Goal: Task Accomplishment & Management: Manage account settings

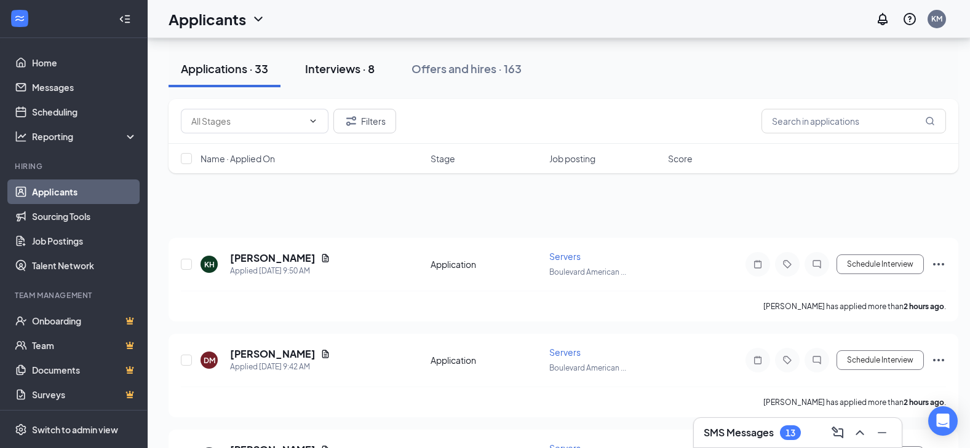
scroll to position [492, 0]
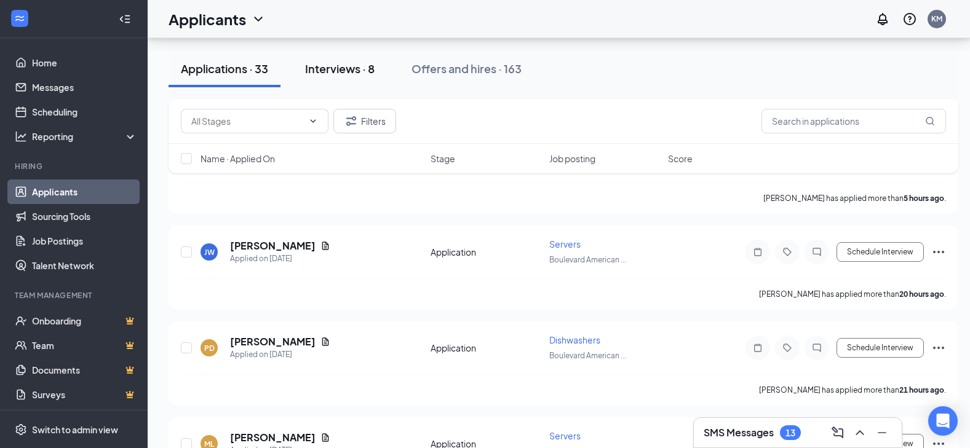
click at [332, 67] on div "Interviews · 8" at bounding box center [340, 68] width 70 height 15
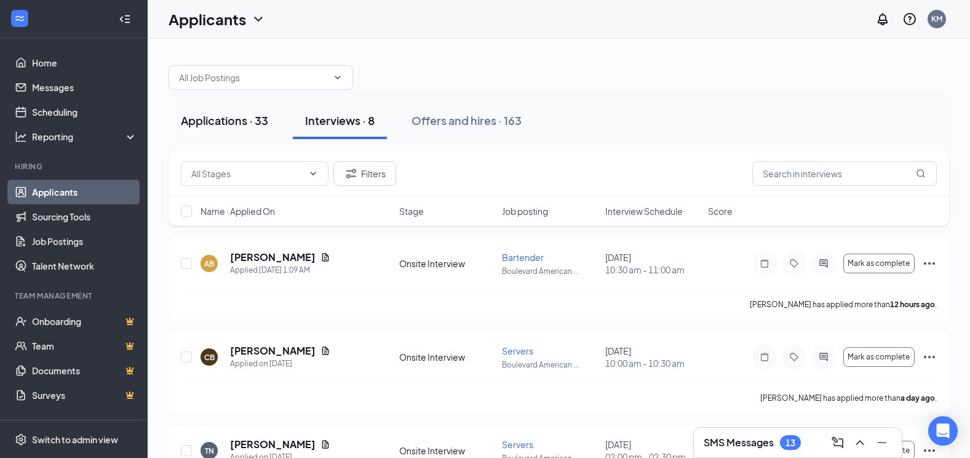
click at [244, 120] on div "Applications · 33" at bounding box center [224, 120] width 87 height 15
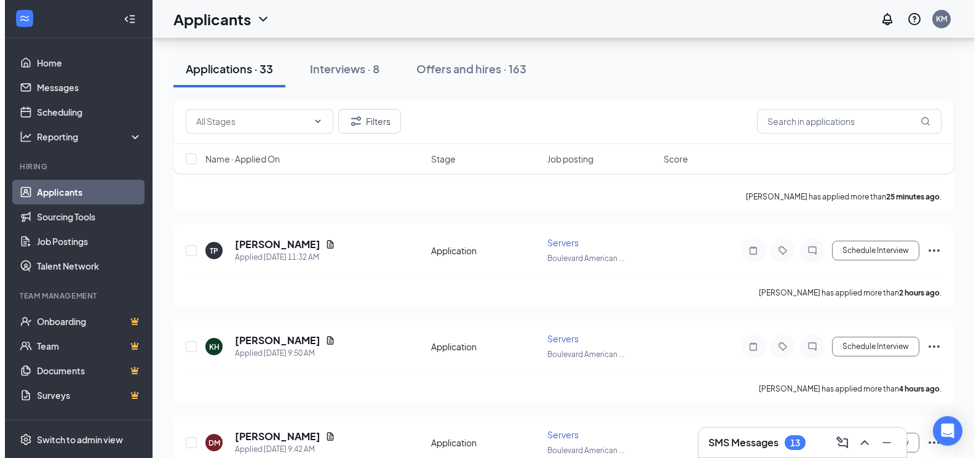
scroll to position [123, 0]
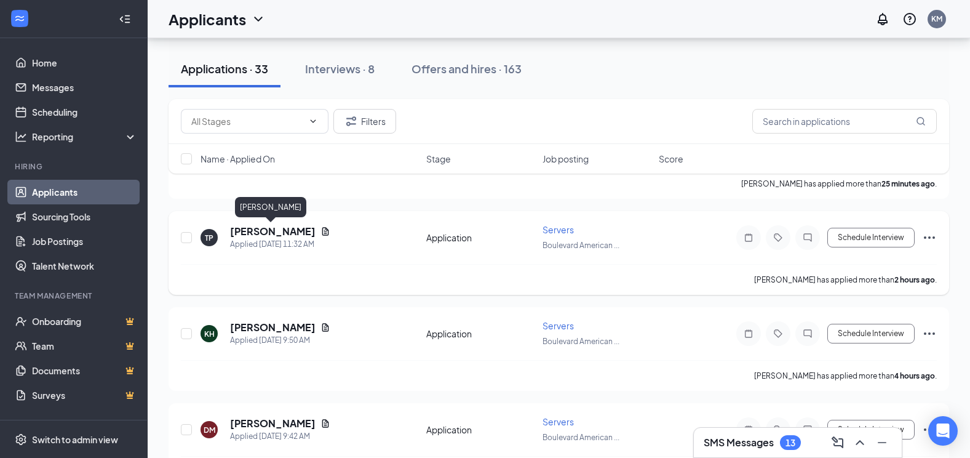
click at [262, 231] on h5 "[PERSON_NAME]" at bounding box center [272, 232] width 85 height 14
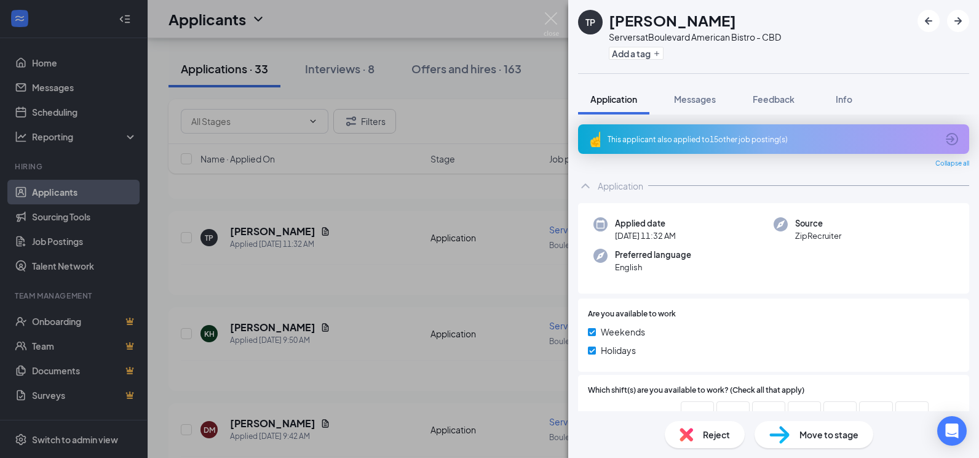
drag, startPoint x: 368, startPoint y: 240, endPoint x: 328, endPoint y: 231, distance: 40.9
click at [363, 240] on div "TP Tremaya [PERSON_NAME] Servers at Boulevard American Bistro - CBD Add a tag A…" at bounding box center [489, 229] width 979 height 458
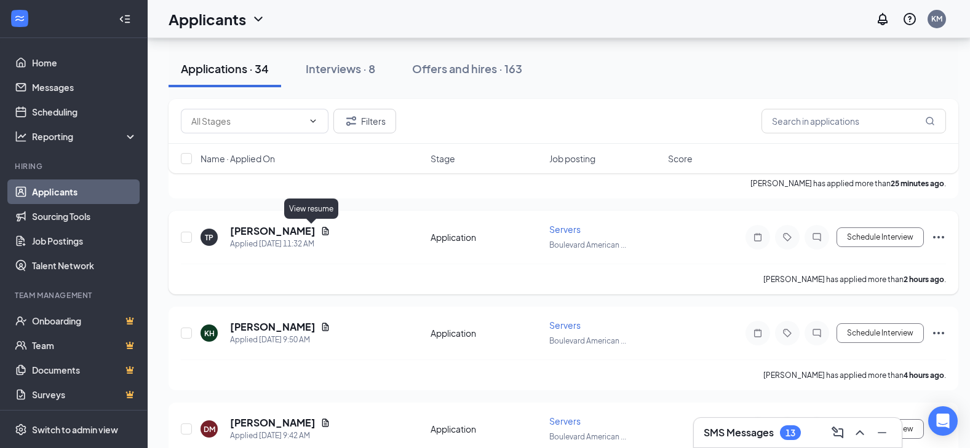
click at [322, 231] on icon "Document" at bounding box center [325, 231] width 7 height 8
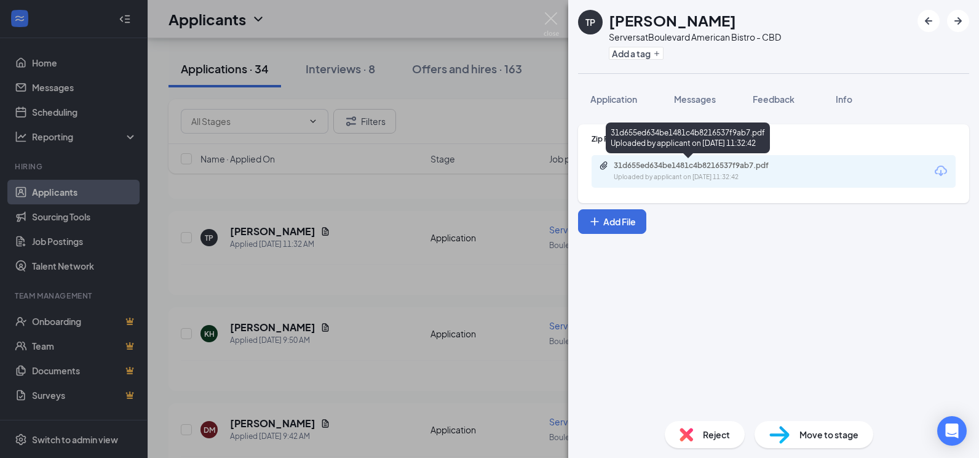
click at [650, 164] on div "31d655ed634be1481c4b8216537f9ab7.pdf" at bounding box center [700, 166] width 172 height 10
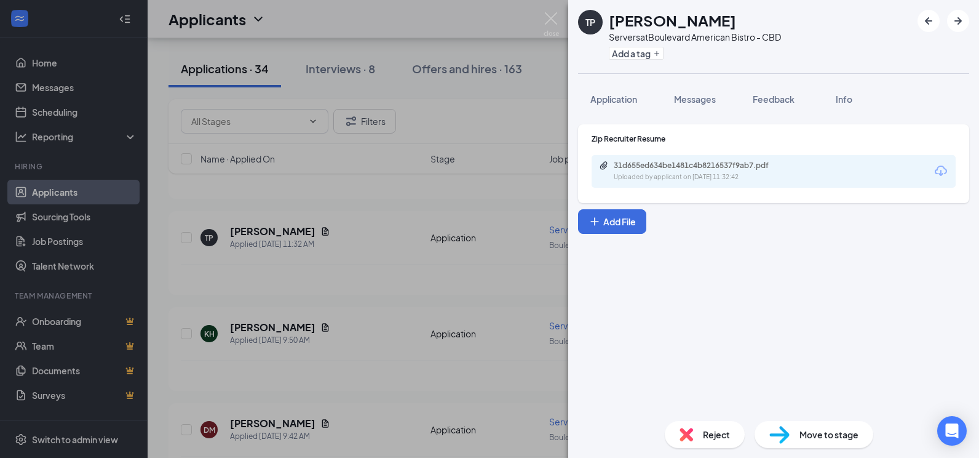
click at [380, 291] on div "TP Tremaya [PERSON_NAME] Servers at [GEOGRAPHIC_DATA] - CBD Add a tag Applicati…" at bounding box center [489, 229] width 979 height 458
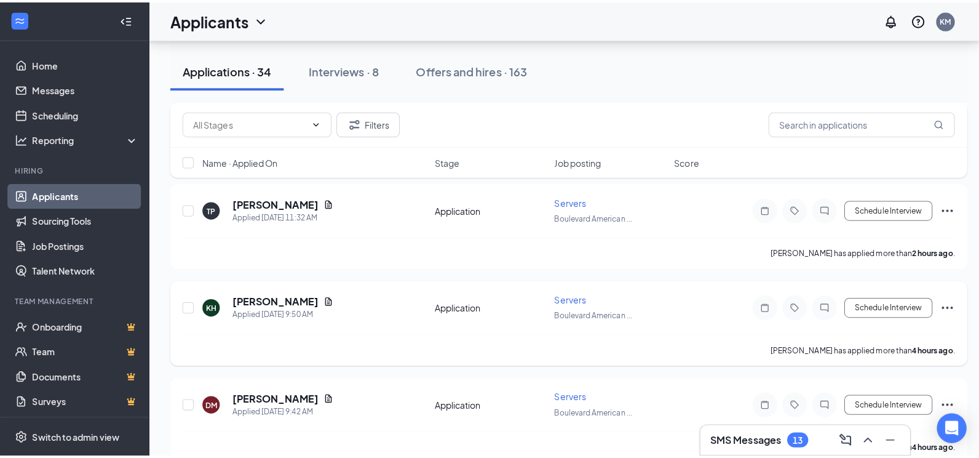
scroll to position [185, 0]
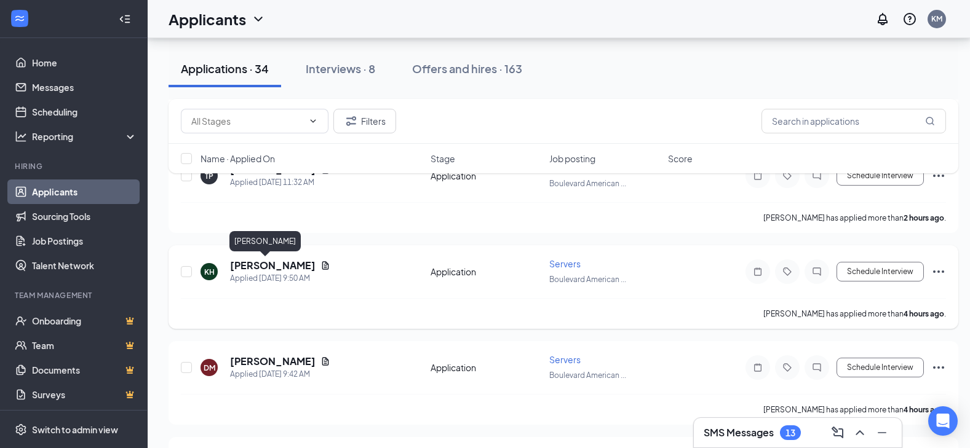
click at [240, 264] on h5 "[PERSON_NAME]" at bounding box center [272, 266] width 85 height 14
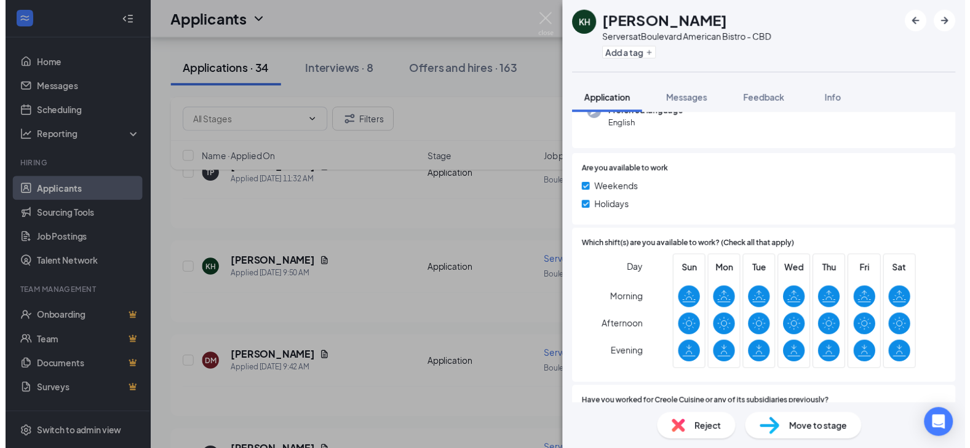
scroll to position [62, 0]
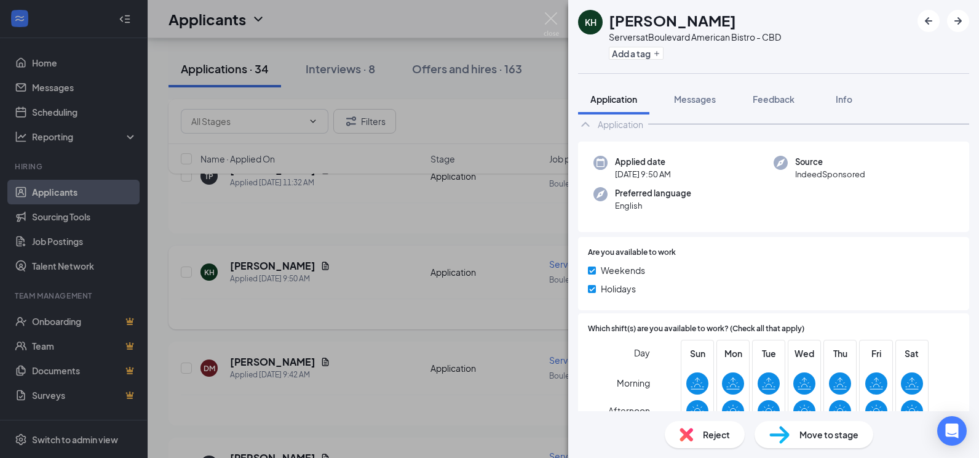
click at [258, 322] on div "KH [PERSON_NAME] Servers at [GEOGRAPHIC_DATA] - CBD Add a tag Application Messa…" at bounding box center [489, 229] width 979 height 458
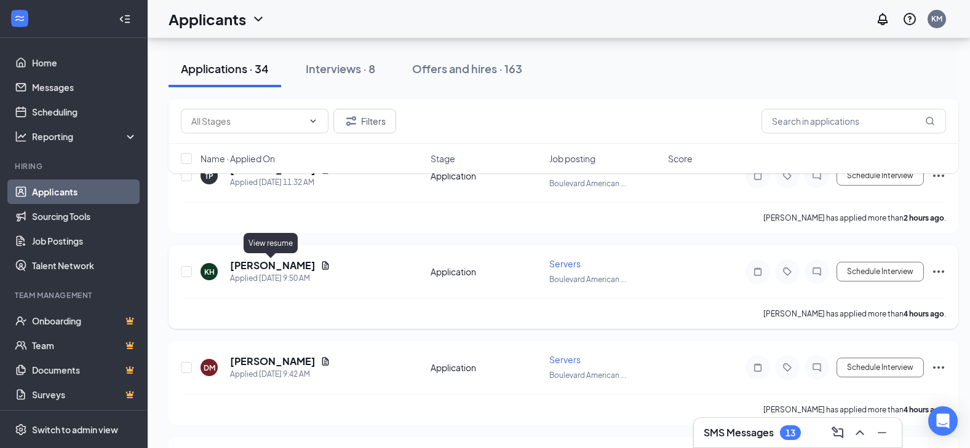
click at [320, 264] on icon "Document" at bounding box center [325, 266] width 10 height 10
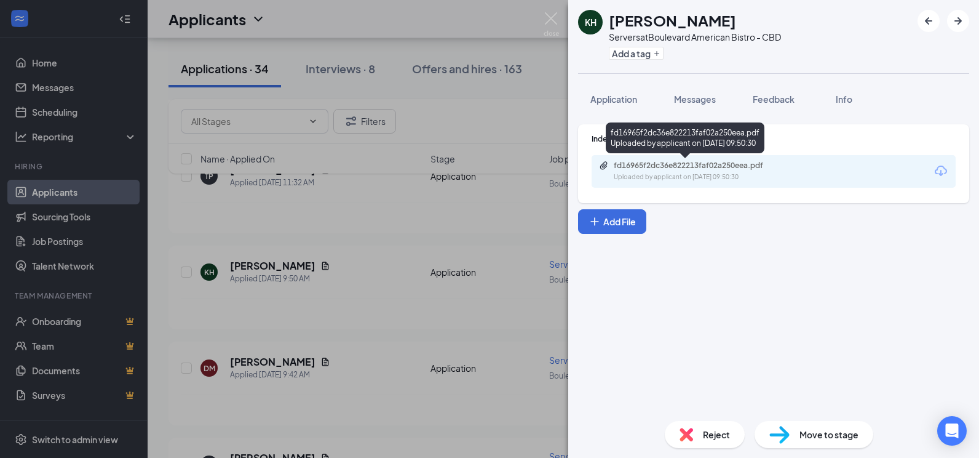
click at [661, 170] on div "fd16965f2dc36e822213faf02a250eea.pdf" at bounding box center [700, 166] width 172 height 10
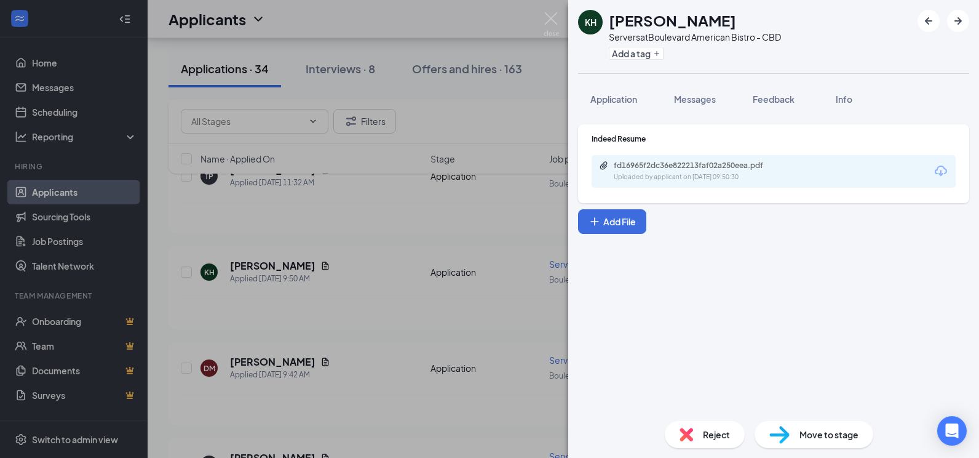
click at [376, 223] on div "KH [PERSON_NAME] Servers at [GEOGRAPHIC_DATA] - CBD Add a tag Application Messa…" at bounding box center [489, 229] width 979 height 458
